Goal: Navigation & Orientation: Understand site structure

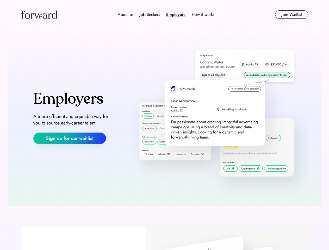
click at [164, 125] on img at bounding box center [216, 117] width 183 height 155
click at [165, 15] on div "About us Job Seekers Employers How it works" at bounding box center [166, 14] width 205 height 6
click at [39, 15] on img at bounding box center [39, 14] width 36 height 8
click at [166, 15] on div "Employers" at bounding box center [175, 14] width 19 height 6
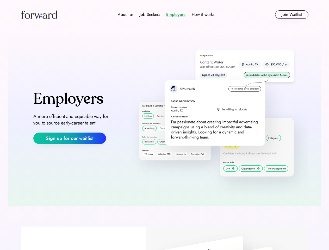
click at [126, 15] on div "About us" at bounding box center [126, 14] width 16 height 6
click at [150, 15] on div "Job Seekers" at bounding box center [150, 14] width 20 height 6
click at [176, 15] on div "Employers" at bounding box center [175, 14] width 19 height 6
click at [203, 15] on div "How it works" at bounding box center [203, 14] width 23 height 6
click at [291, 15] on button "Join Waitlist" at bounding box center [291, 14] width 33 height 8
